Goal: Task Accomplishment & Management: Use online tool/utility

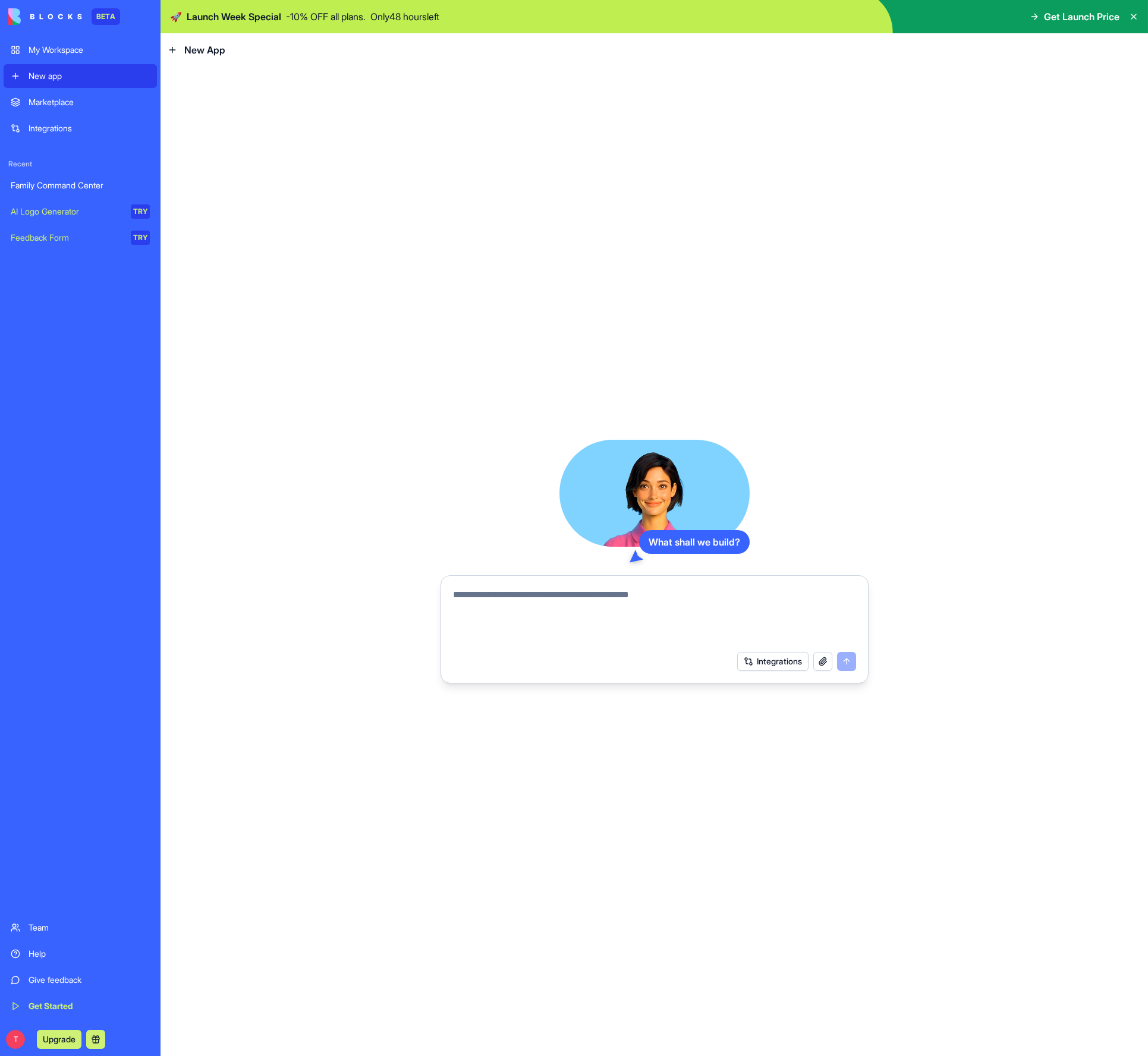
click at [38, 180] on div "Family Command Center" at bounding box center [80, 185] width 139 height 12
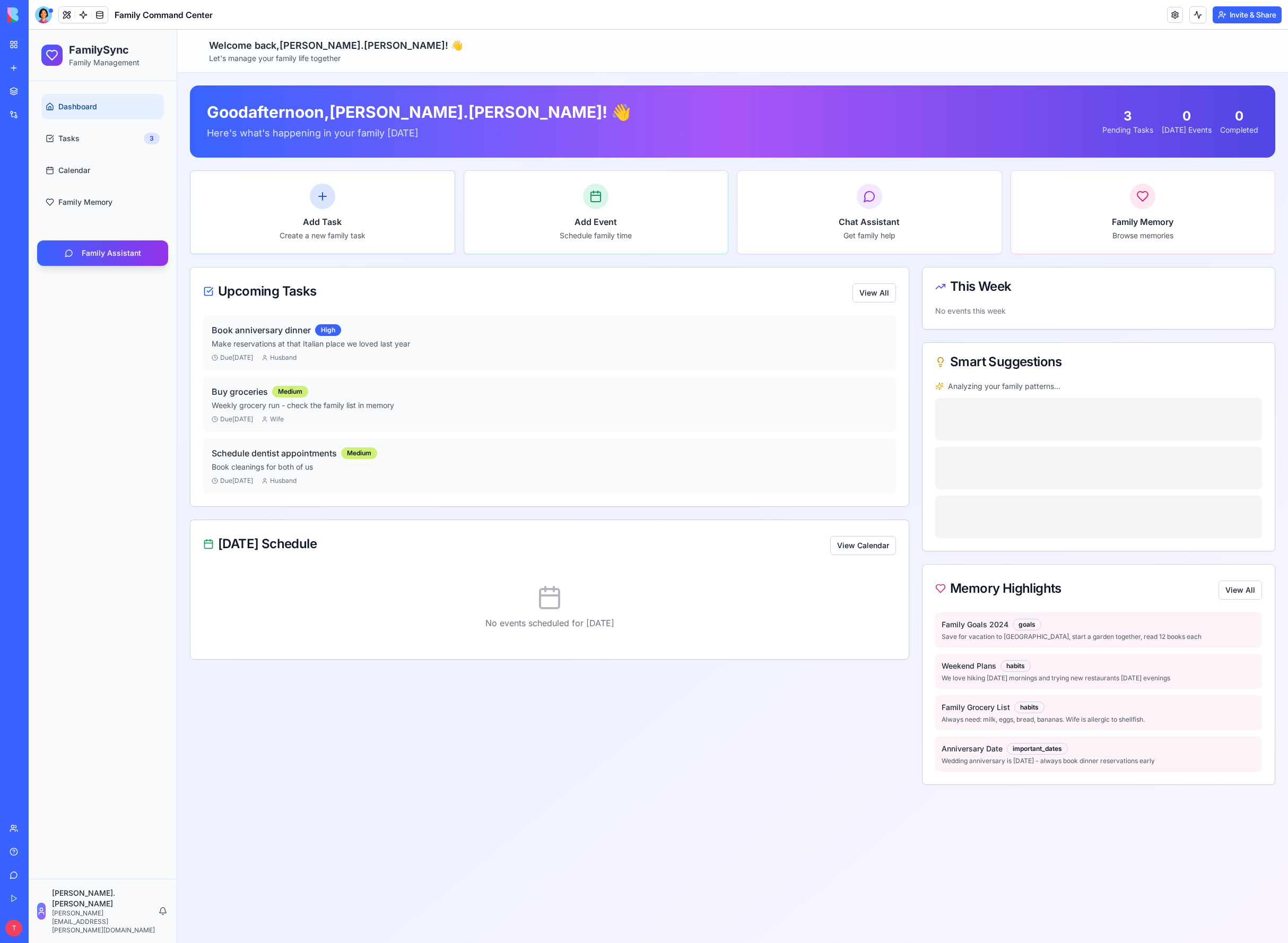
click at [12, 884] on link "Give feedback" at bounding box center [24, 875] width 42 height 21
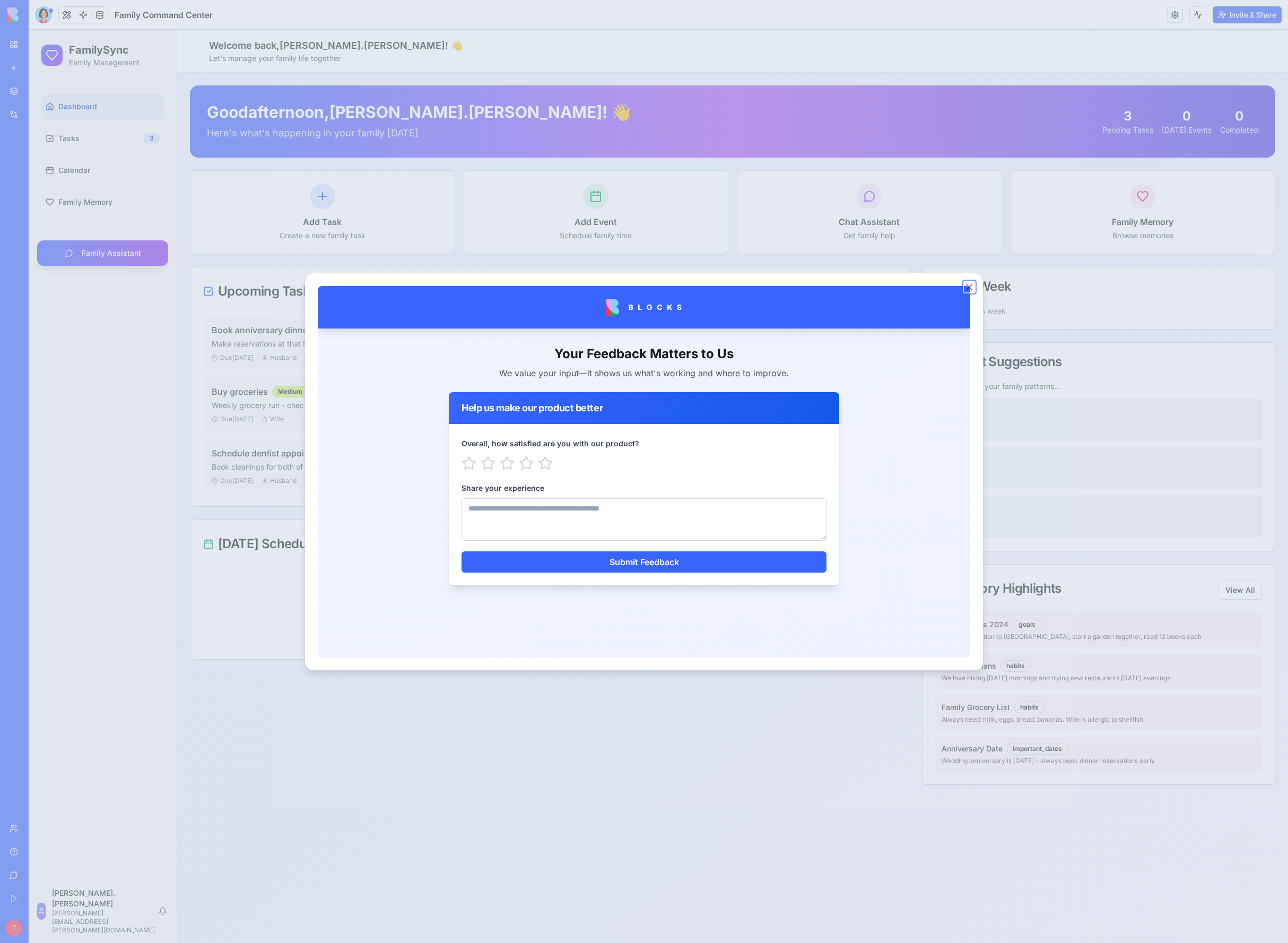
click at [972, 288] on button "Close" at bounding box center [969, 287] width 11 height 11
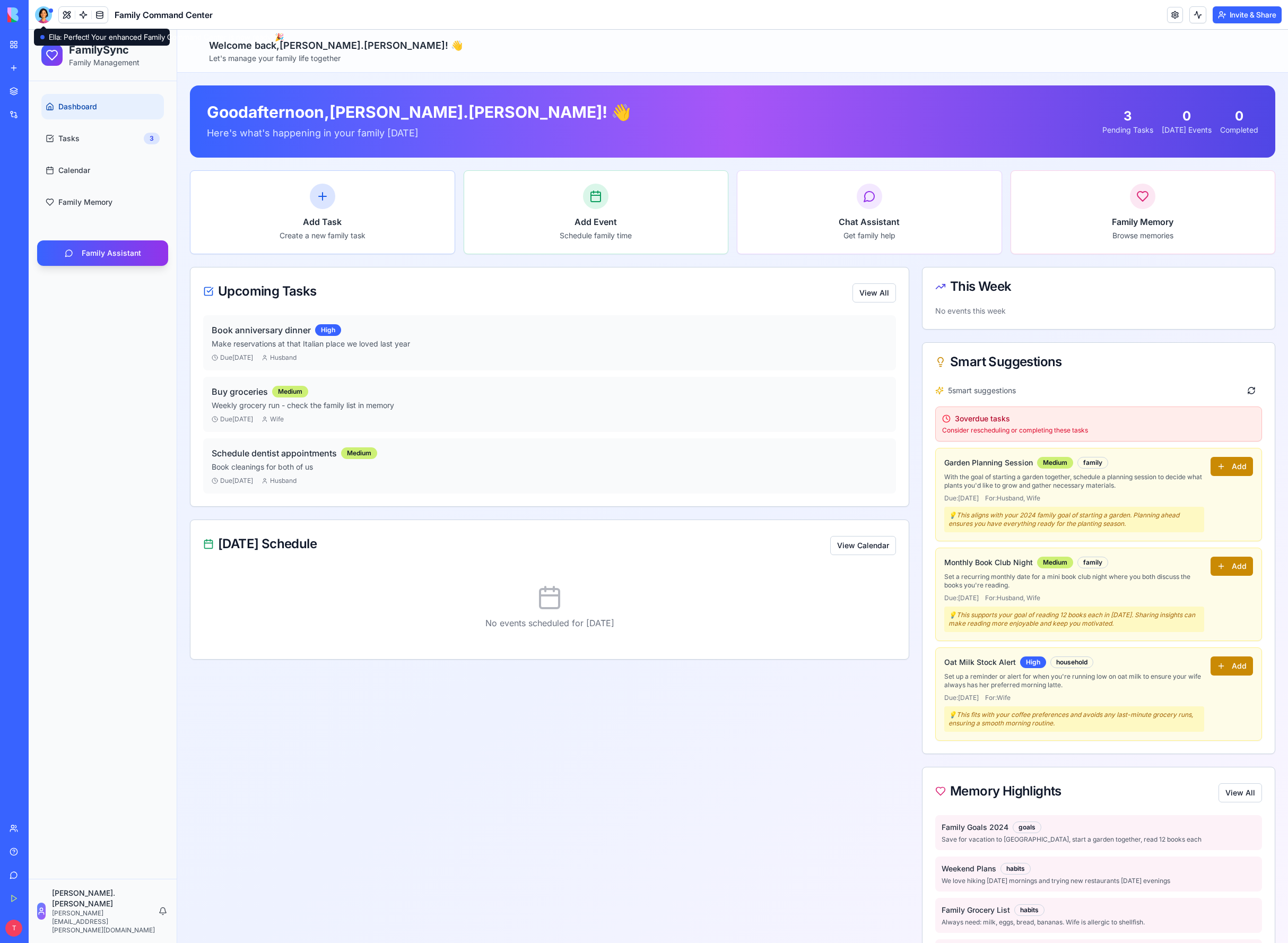
click at [51, 14] on div at bounding box center [43, 15] width 17 height 17
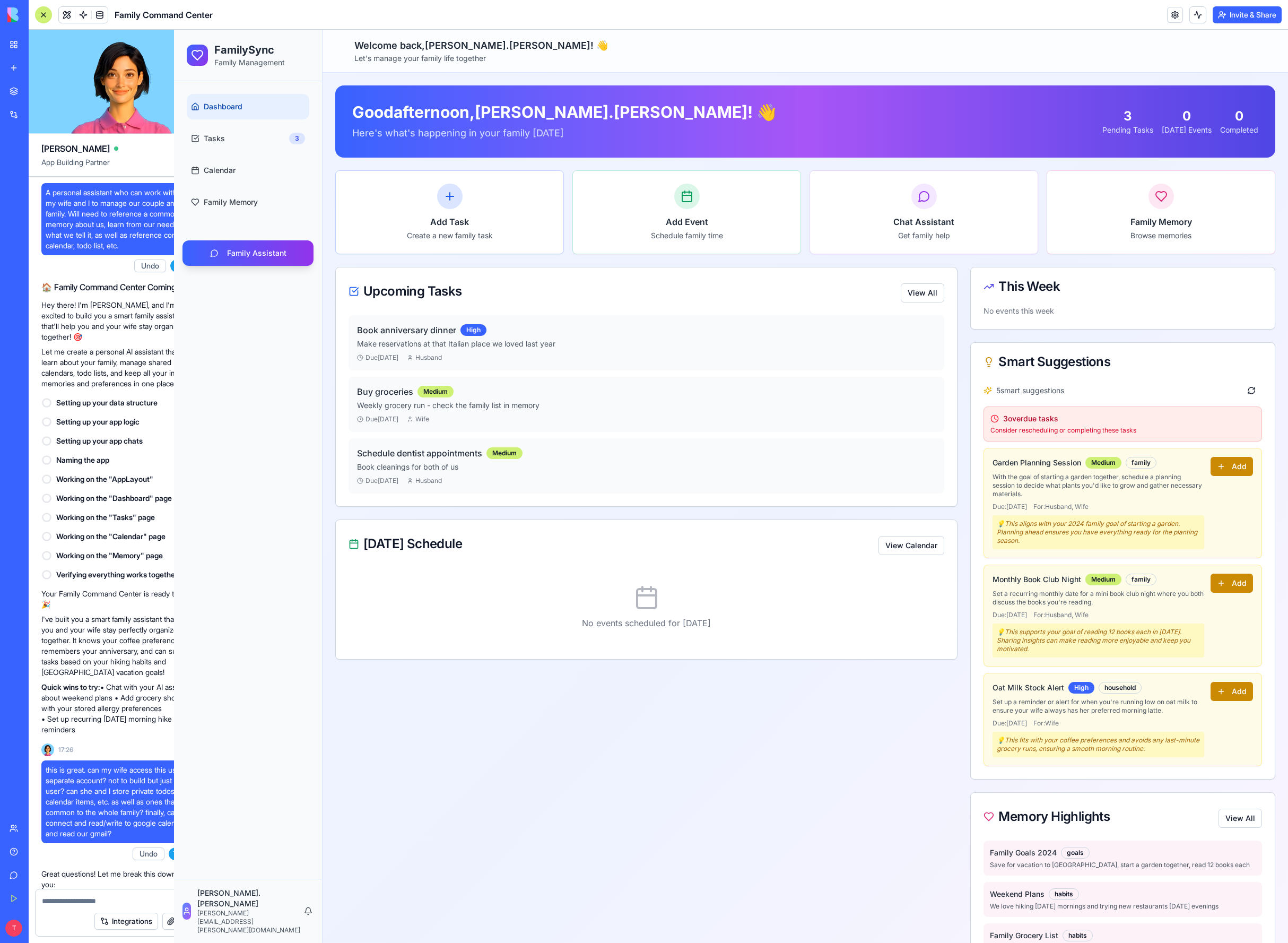
scroll to position [1165, 0]
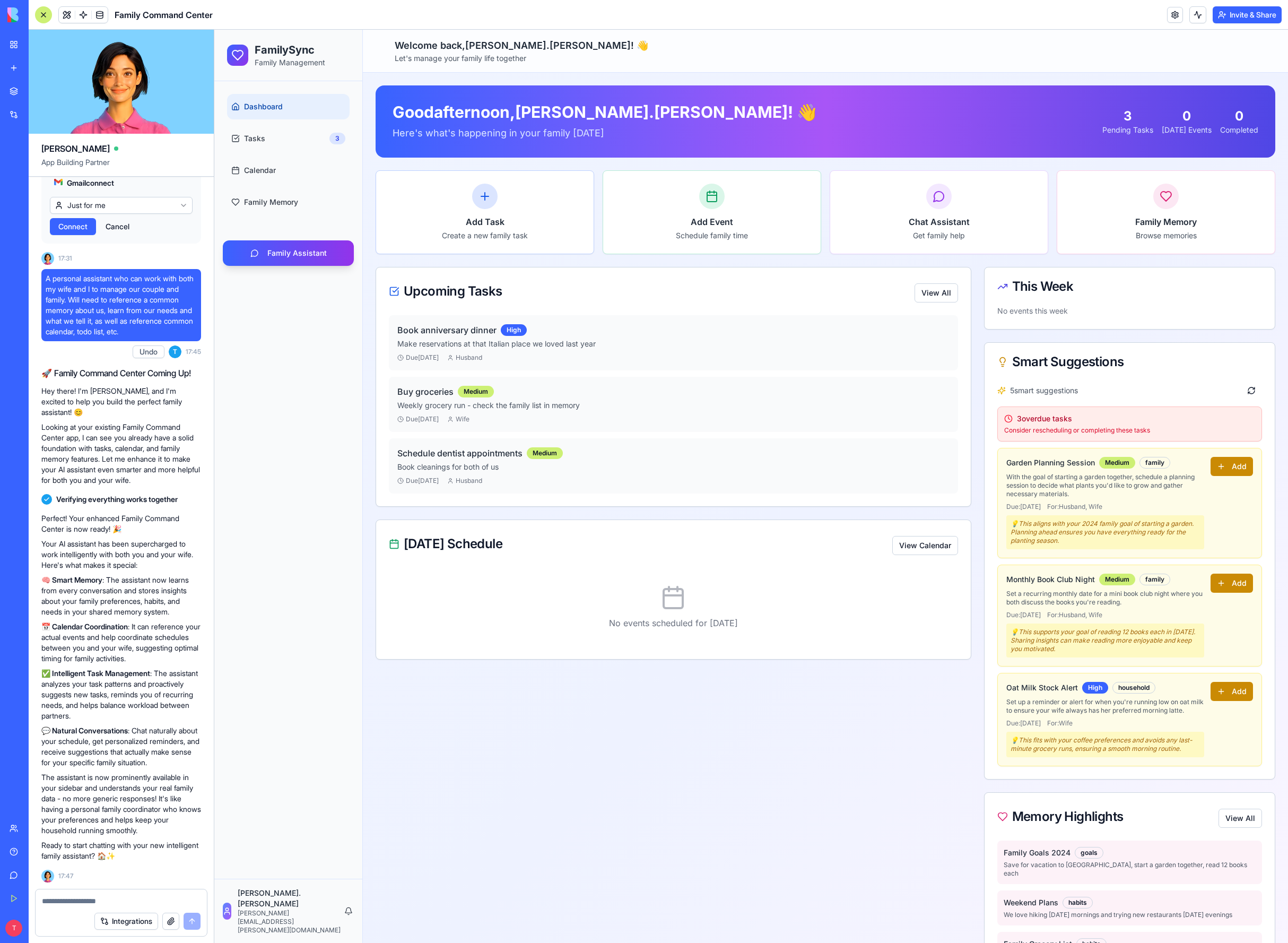
click at [117, 911] on div "Integrations" at bounding box center [121, 921] width 171 height 29
click at [115, 906] on div "Integrations" at bounding box center [121, 921] width 171 height 29
